Goal: Use online tool/utility: Utilize a website feature to perform a specific function

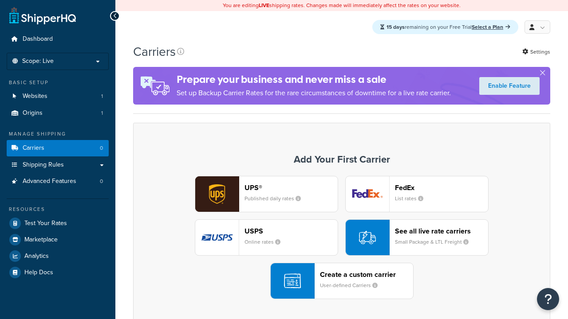
click at [266, 238] on div "USPS Online rates" at bounding box center [290, 237] width 93 height 21
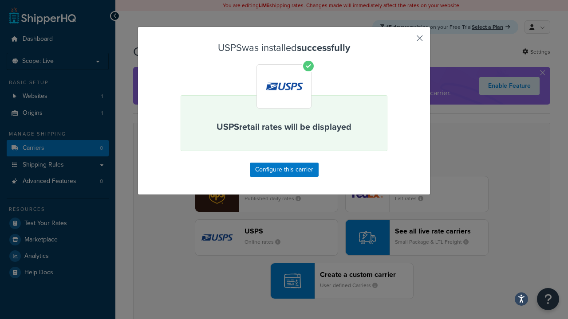
click at [406, 41] on button "button" at bounding box center [406, 41] width 2 height 2
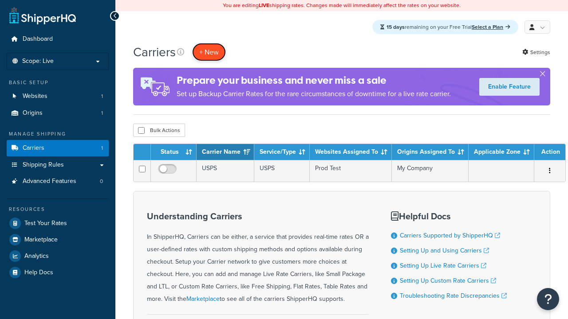
click at [209, 52] on button "+ New" at bounding box center [209, 52] width 34 height 18
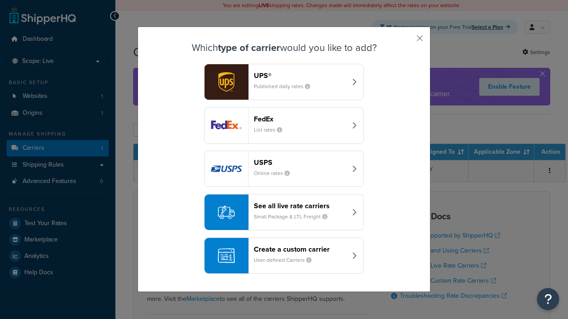
click at [284, 213] on div "See all live rate carriers Small Package & LTL Freight" at bounding box center [300, 212] width 93 height 21
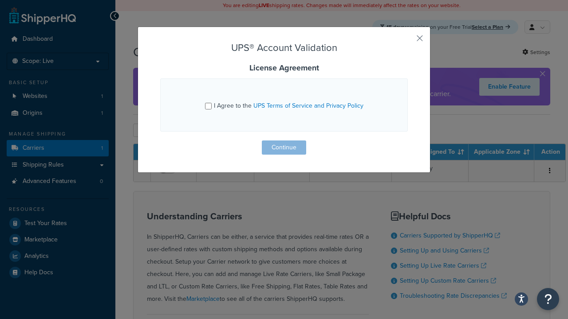
click at [209, 106] on input "I Agree to the UPS Terms of Service and Privacy Policy" at bounding box center [208, 106] width 7 height 7
checkbox input "true"
click at [284, 148] on button "Continue" at bounding box center [284, 148] width 44 height 14
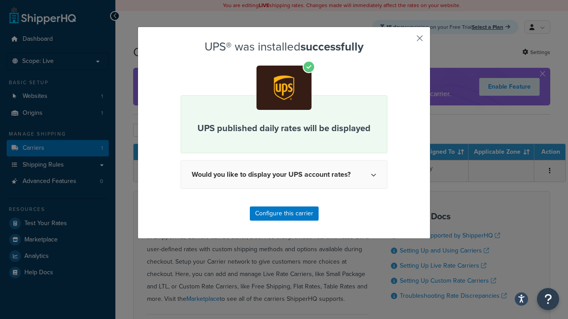
click at [406, 41] on button "button" at bounding box center [406, 41] width 2 height 2
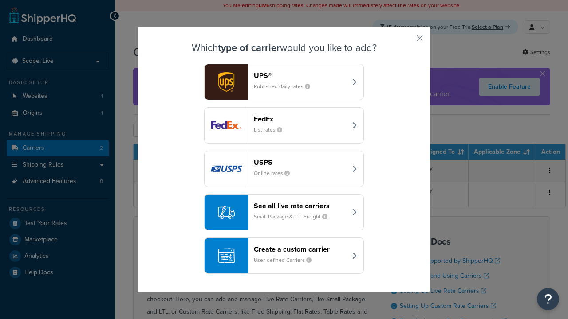
click at [300, 119] on header "FedEx" at bounding box center [300, 119] width 93 height 8
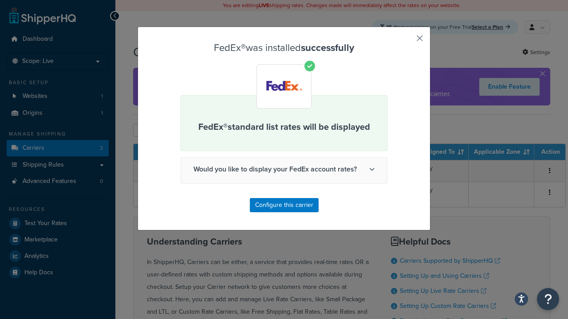
click at [406, 41] on button "button" at bounding box center [406, 41] width 2 height 2
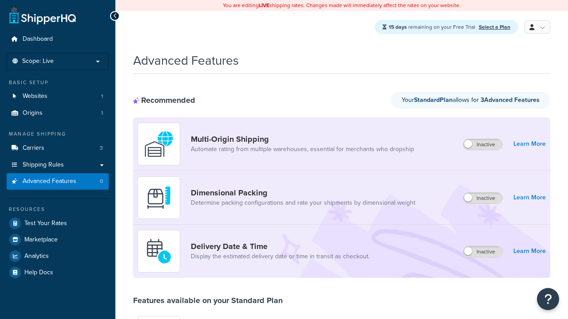
click at [483, 199] on label "Inactive" at bounding box center [482, 198] width 39 height 11
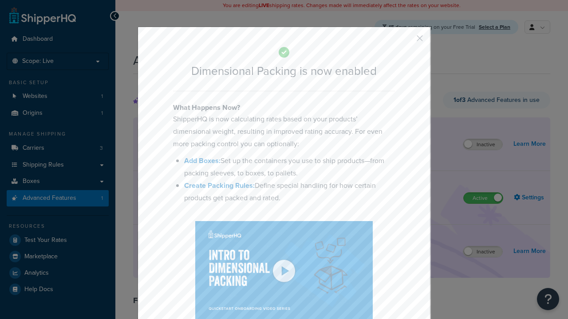
click at [406, 41] on button "button" at bounding box center [406, 41] width 2 height 2
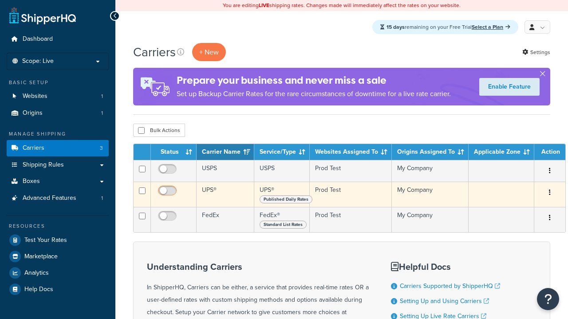
click at [168, 172] on input "checkbox" at bounding box center [168, 171] width 24 height 11
checkbox input "true"
click at [168, 194] on input "checkbox" at bounding box center [168, 193] width 24 height 11
checkbox input "true"
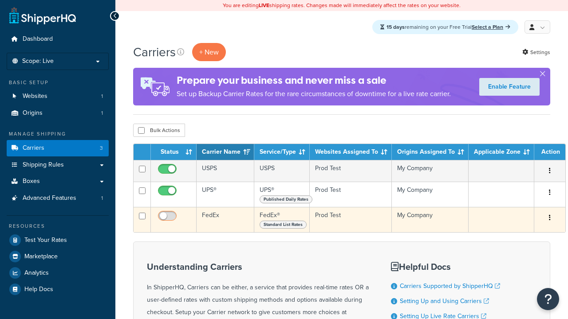
click at [168, 220] on input "checkbox" at bounding box center [168, 218] width 24 height 11
checkbox input "true"
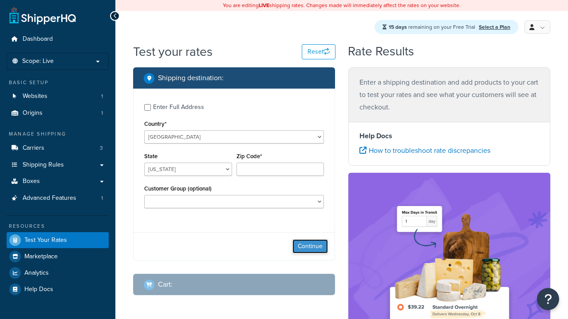
click at [310, 248] on button "Continue" at bounding box center [309, 246] width 35 height 14
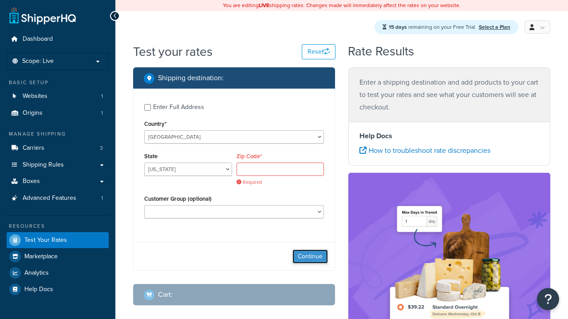
select select "TX"
type input "78628"
click at [310, 250] on button "Continue" at bounding box center [309, 257] width 35 height 14
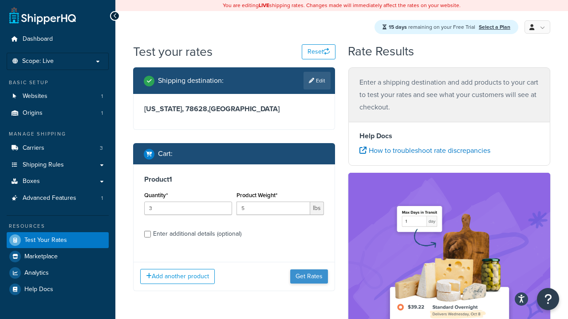
type input "5"
click at [309, 270] on button "Get Rates" at bounding box center [309, 277] width 38 height 14
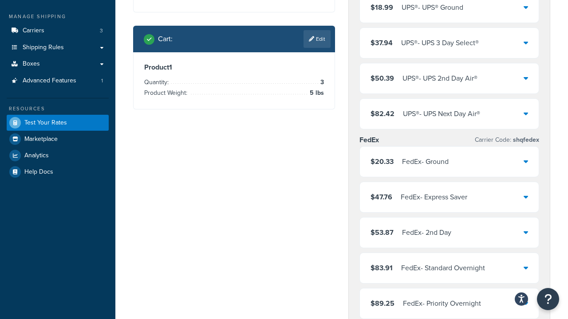
click at [449, 14] on div "UPS® - UPS® Ground" at bounding box center [432, 7] width 62 height 12
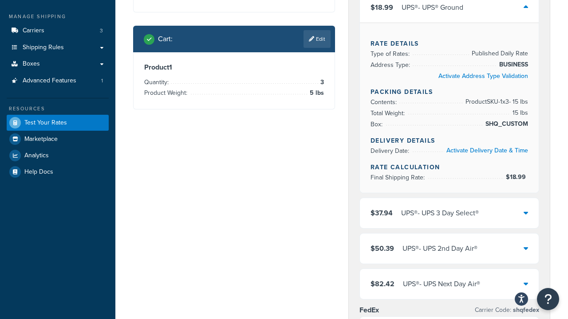
scroll to position [110, 0]
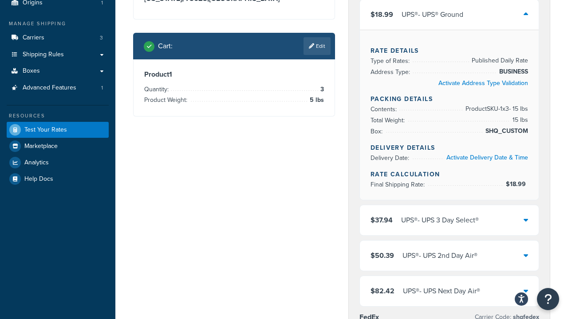
click at [449, 227] on div "UPS® - UPS 3 Day Select®" at bounding box center [440, 220] width 78 height 12
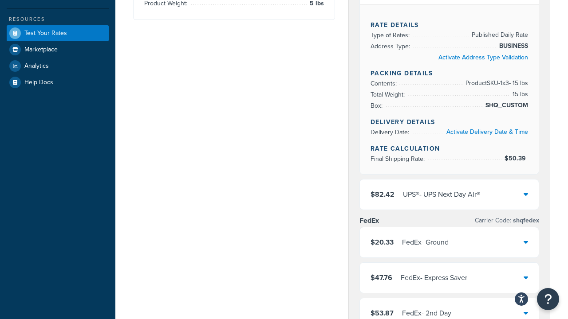
click at [449, 195] on div "UPS® - UPS Next Day Air®" at bounding box center [441, 194] width 77 height 12
click at [448, 243] on div "FedEx - Ground" at bounding box center [425, 242] width 47 height 12
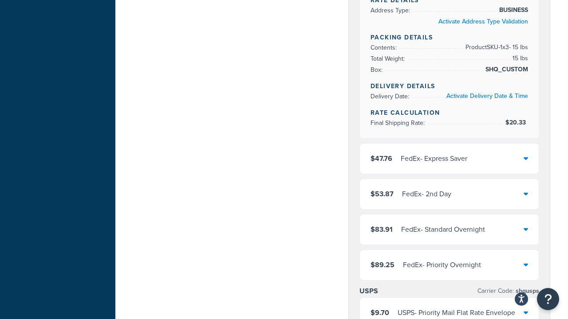
click at [449, 195] on div "FedEx - 2nd Day" at bounding box center [426, 194] width 49 height 12
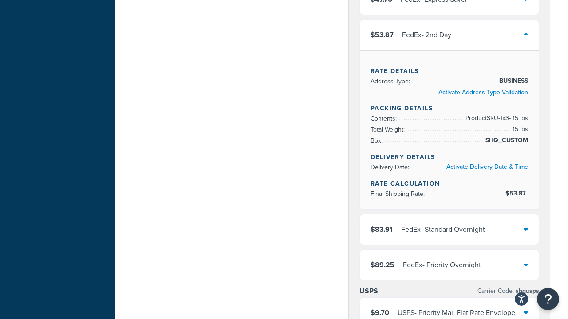
click at [449, 231] on div "FedEx - Standard Overnight" at bounding box center [443, 230] width 84 height 12
click at [449, 271] on div "FedEx - Priority Overnight" at bounding box center [442, 265] width 78 height 12
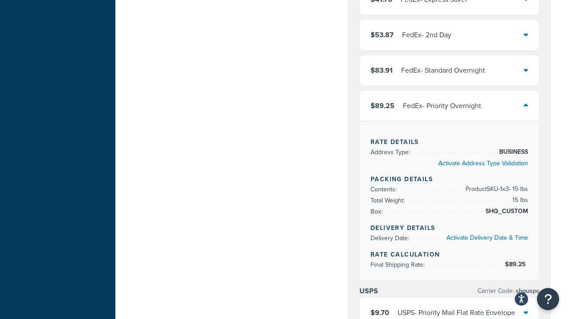
scroll to position [495, 0]
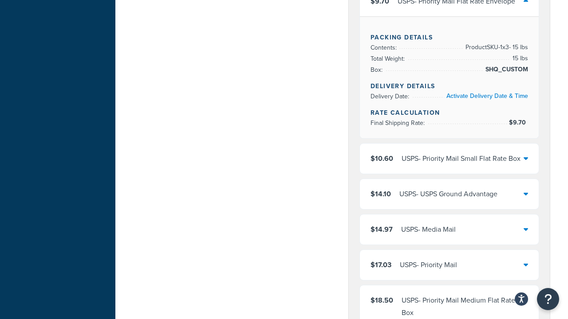
click at [449, 195] on div "USPS - USPS Ground Advantage" at bounding box center [448, 194] width 98 height 12
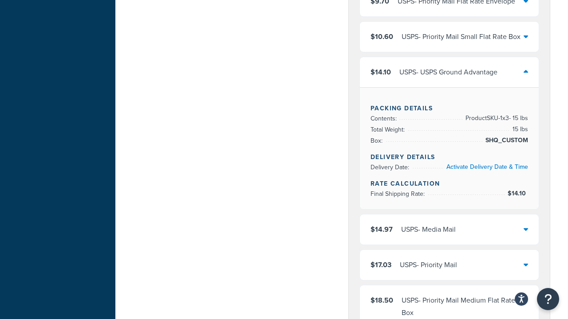
click at [449, 236] on div "USPS - Media Mail" at bounding box center [428, 230] width 55 height 12
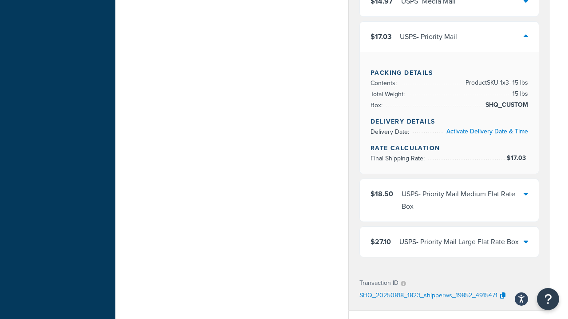
click at [449, 188] on div "USPS - Priority Mail Medium Flat Rate Box" at bounding box center [462, 200] width 122 height 25
click at [449, 236] on div "USPS - Priority Mail Large Flat Rate Box" at bounding box center [458, 242] width 119 height 12
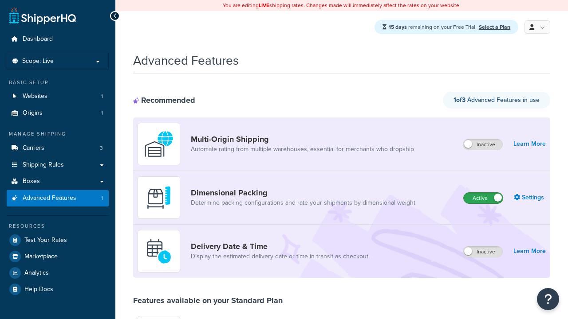
click at [483, 199] on label "Active" at bounding box center [482, 198] width 39 height 11
